Goal: Task Accomplishment & Management: Complete application form

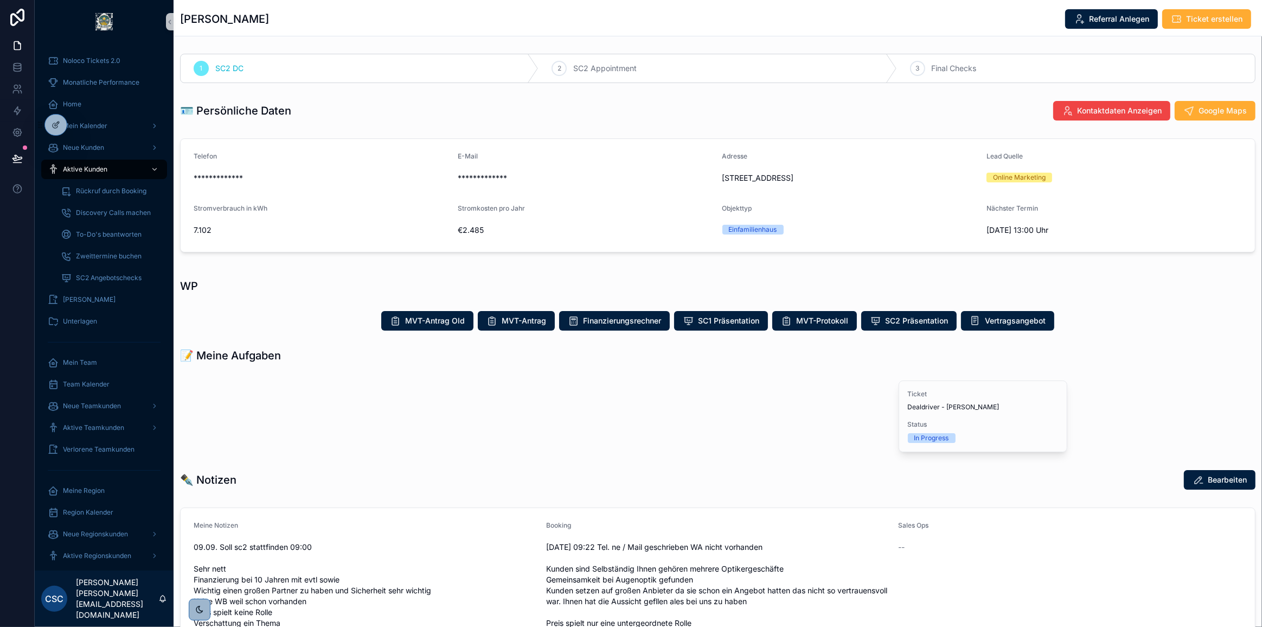
drag, startPoint x: 305, startPoint y: 24, endPoint x: 183, endPoint y: 23, distance: 122.1
click at [183, 23] on div "[PERSON_NAME] Referral Anlegen Ticket erstellen" at bounding box center [718, 19] width 1076 height 21
copy h1 "[PERSON_NAME]"
click at [489, 87] on div "**********" at bounding box center [718, 583] width 1089 height 1069
